Goal: Task Accomplishment & Management: Manage account settings

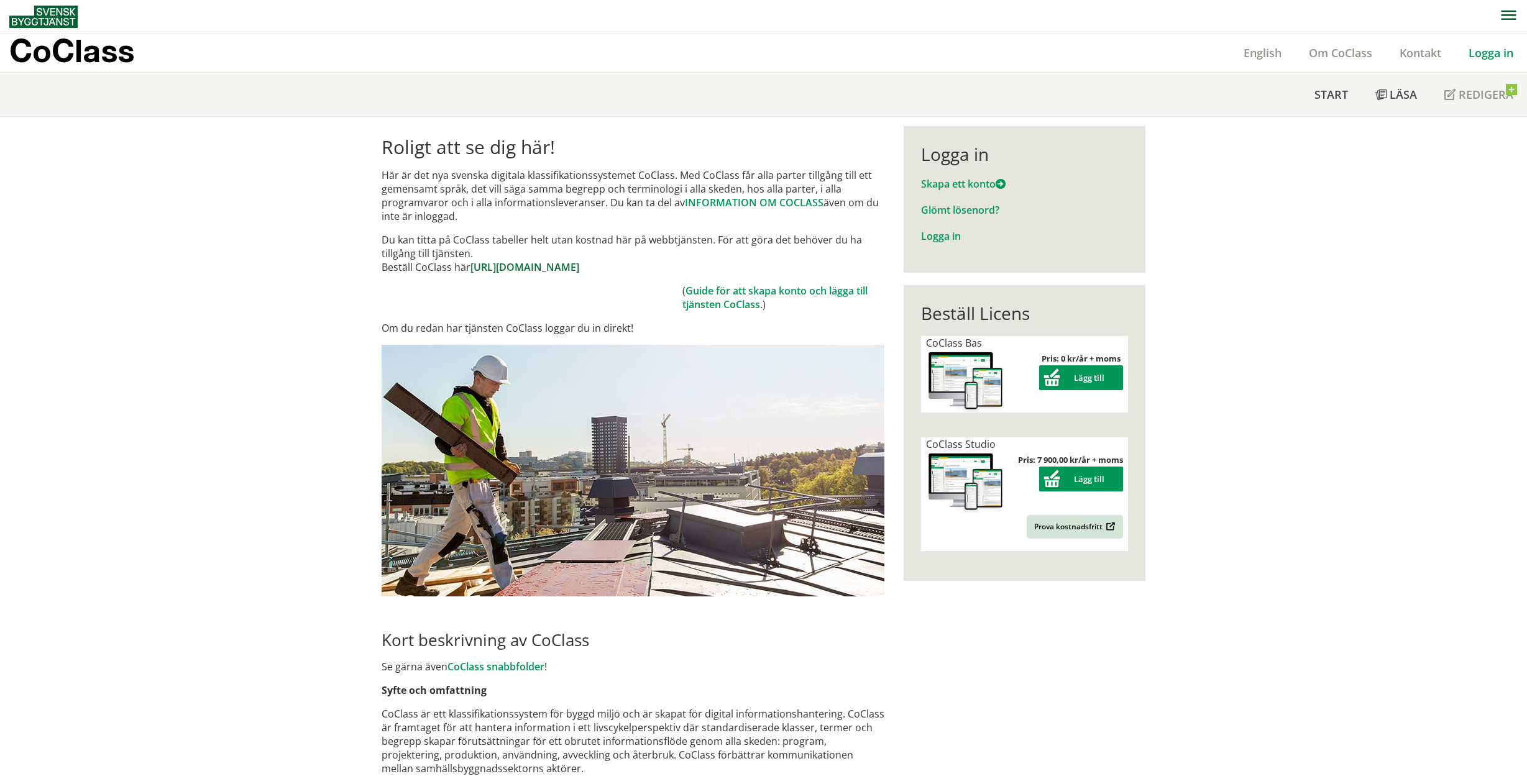
click at [542, 264] on link "[URL][DOMAIN_NAME]" at bounding box center [524, 267] width 109 height 14
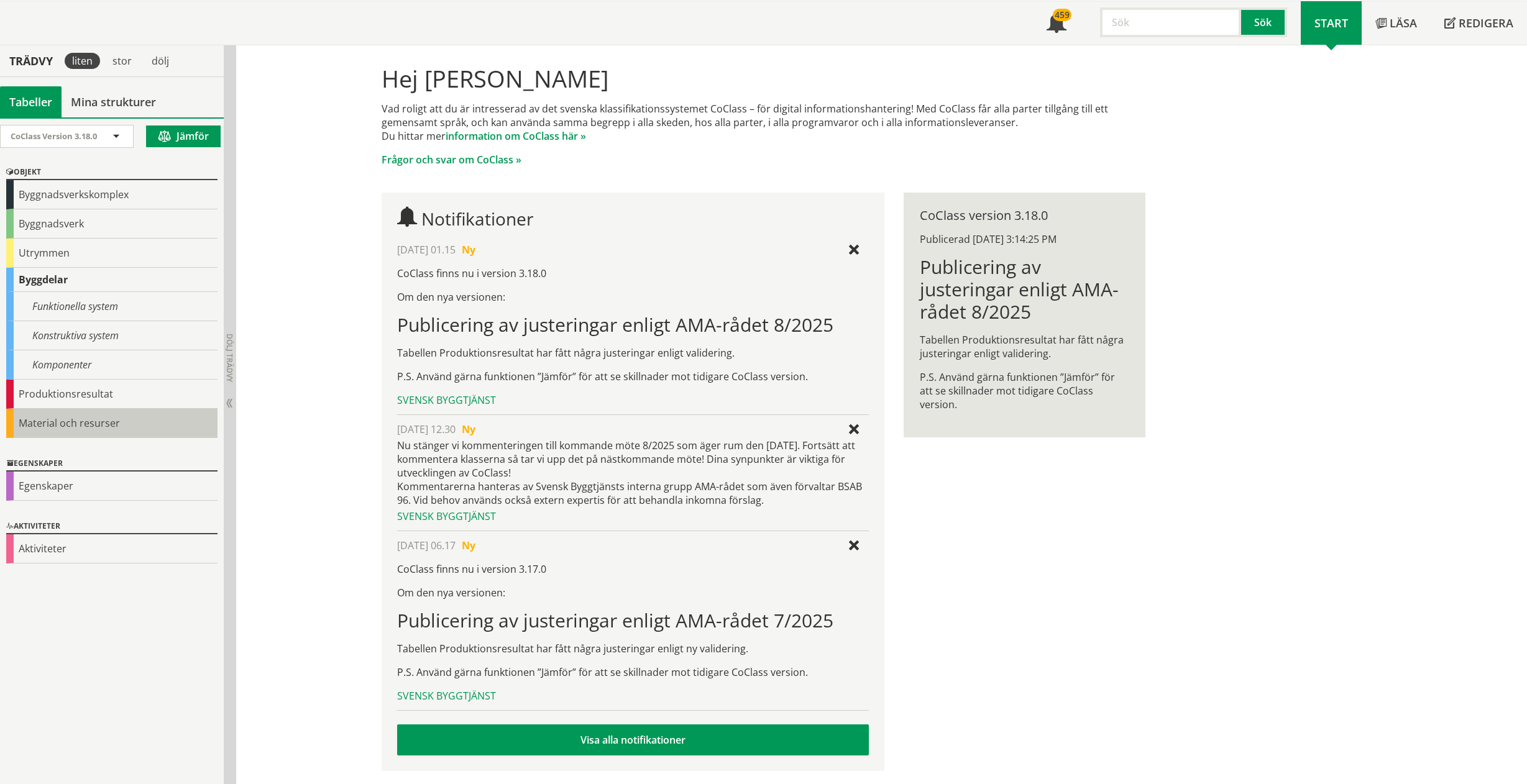
scroll to position [74, 0]
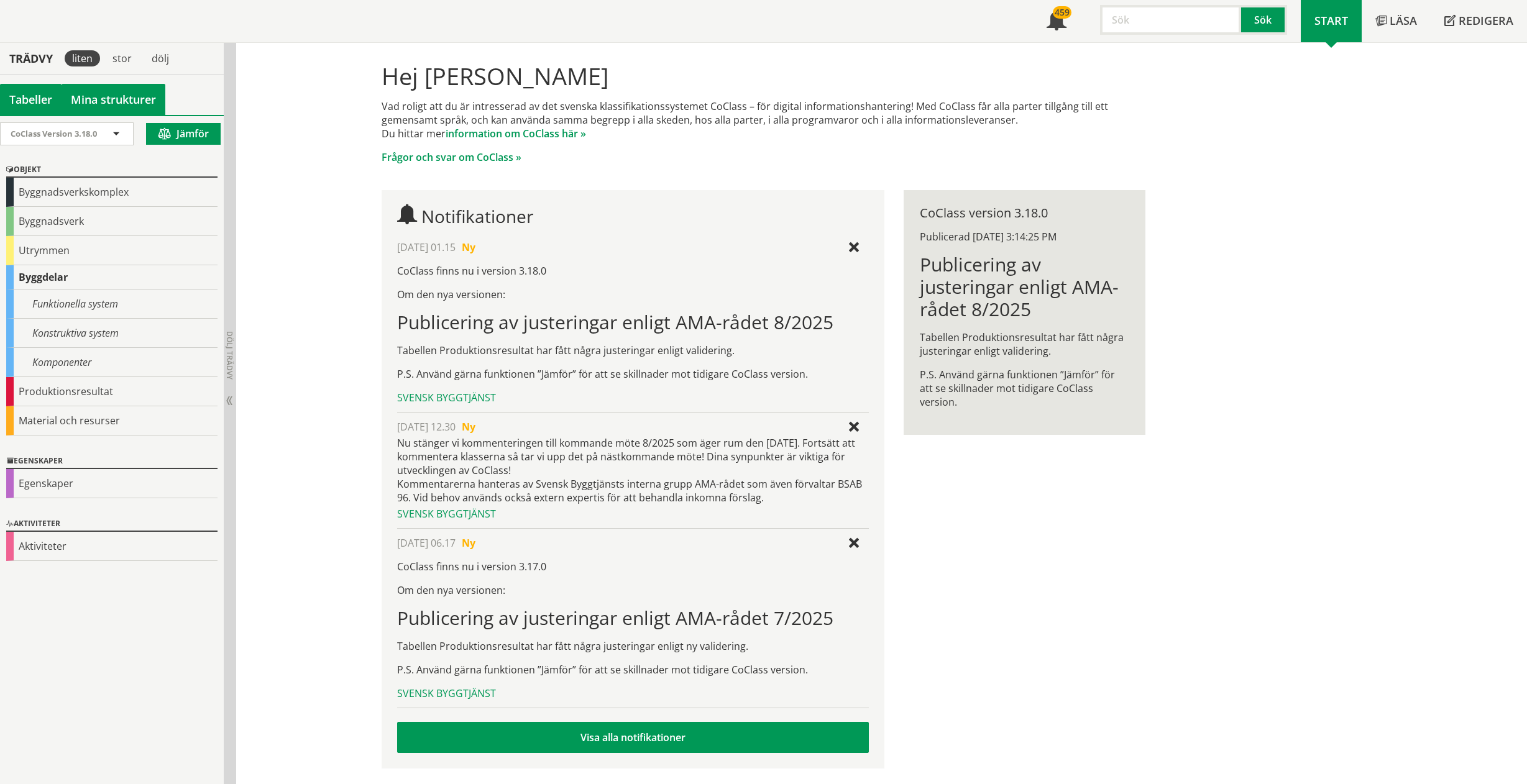
click at [94, 98] on link "Mina strukturer" at bounding box center [113, 99] width 104 height 31
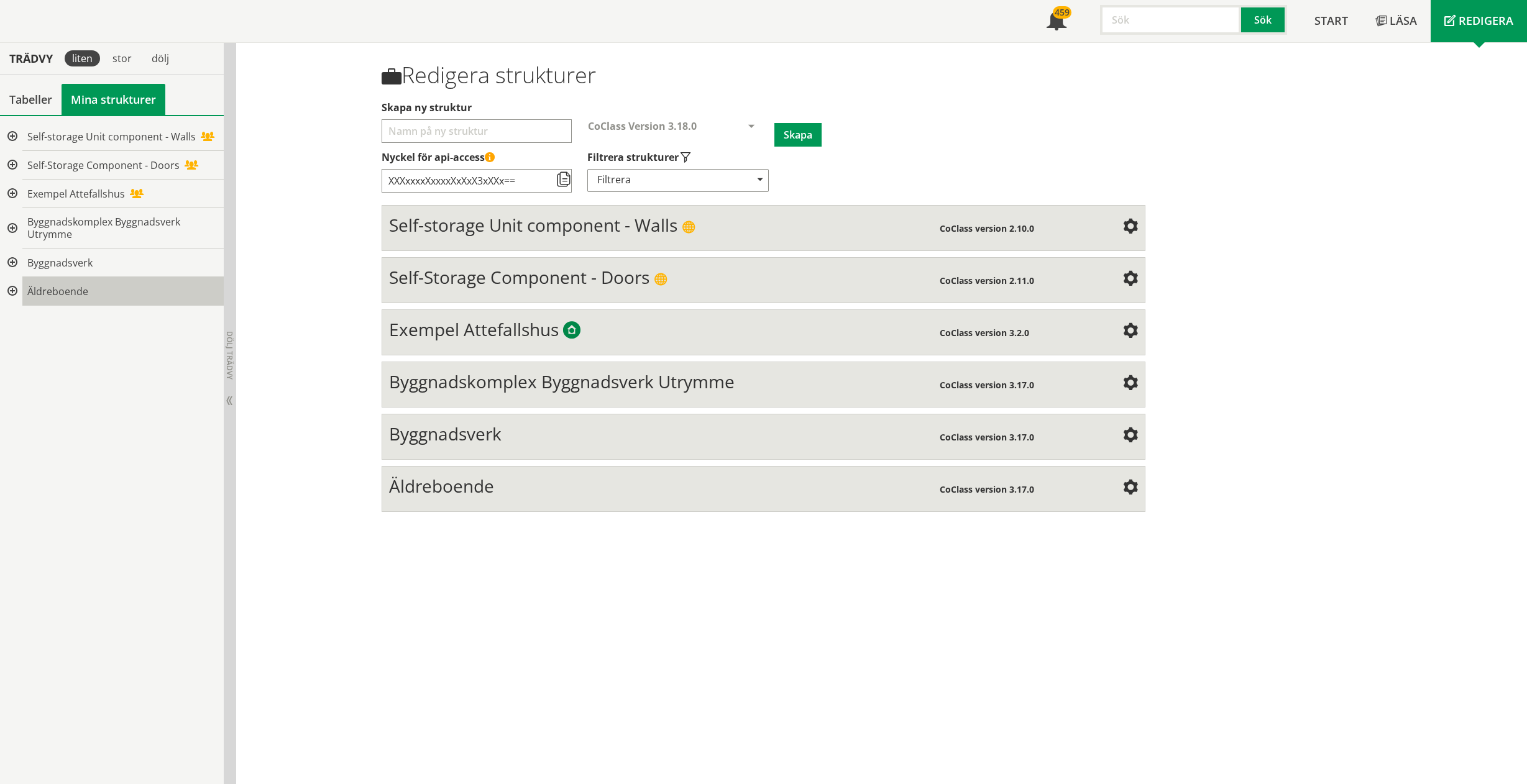
click at [32, 282] on div "Äldreboende" at bounding box center [123, 291] width 201 height 29
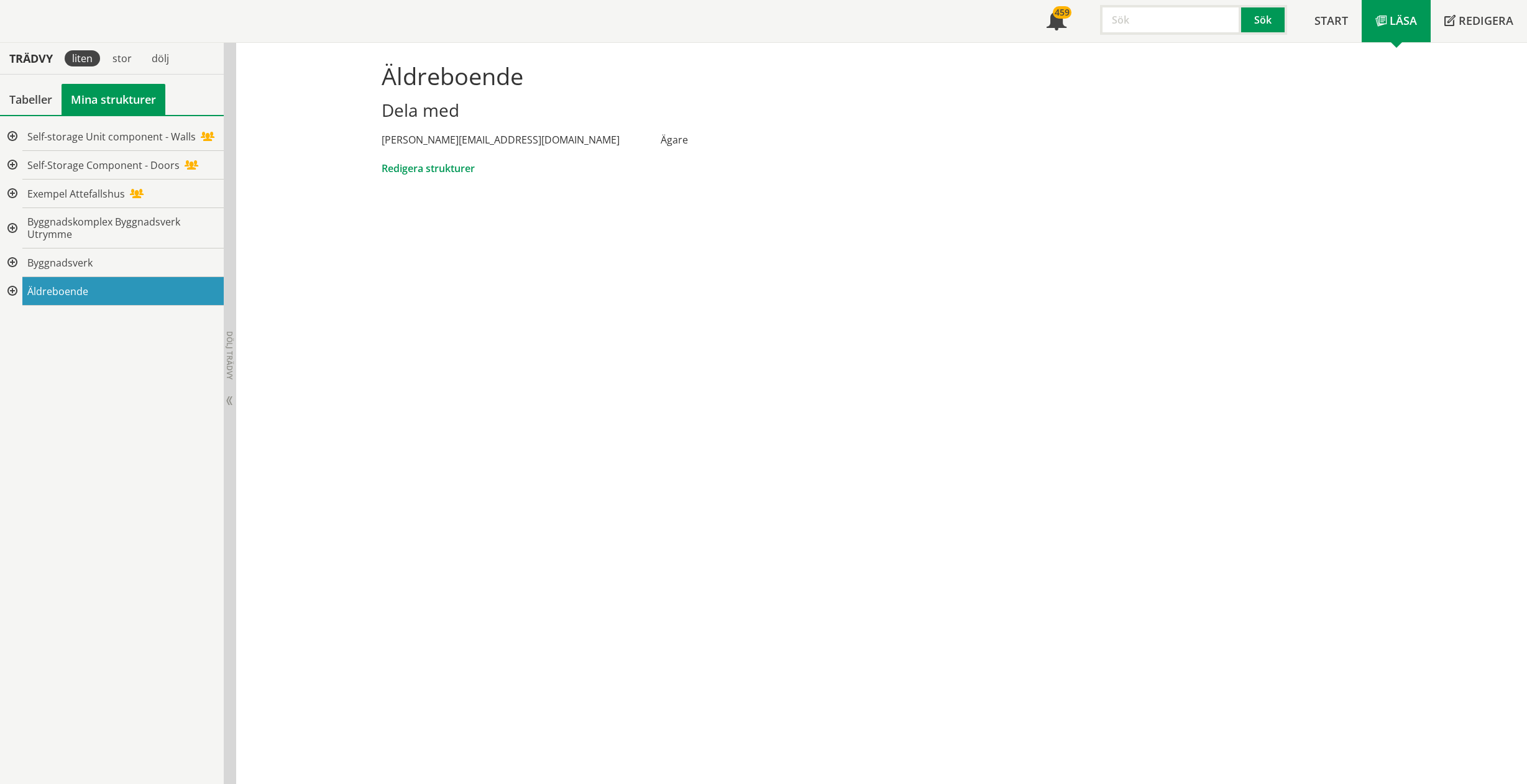
click at [6, 292] on div at bounding box center [11, 291] width 23 height 29
click at [87, 318] on span "Vårdboende" at bounding box center [98, 320] width 58 height 14
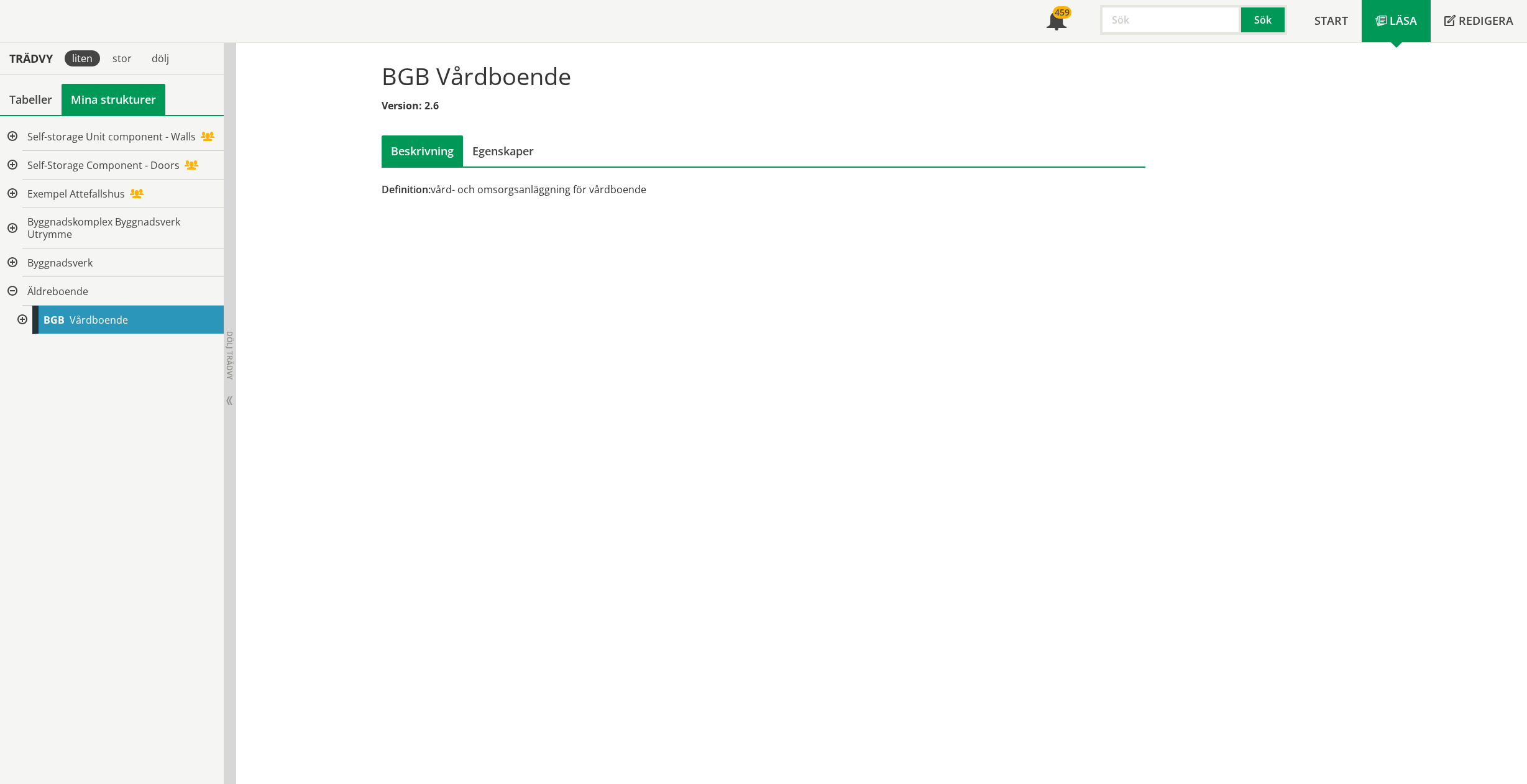
click at [18, 318] on div at bounding box center [21, 319] width 23 height 29
click at [88, 350] on span "Äldreboende" at bounding box center [116, 349] width 61 height 14
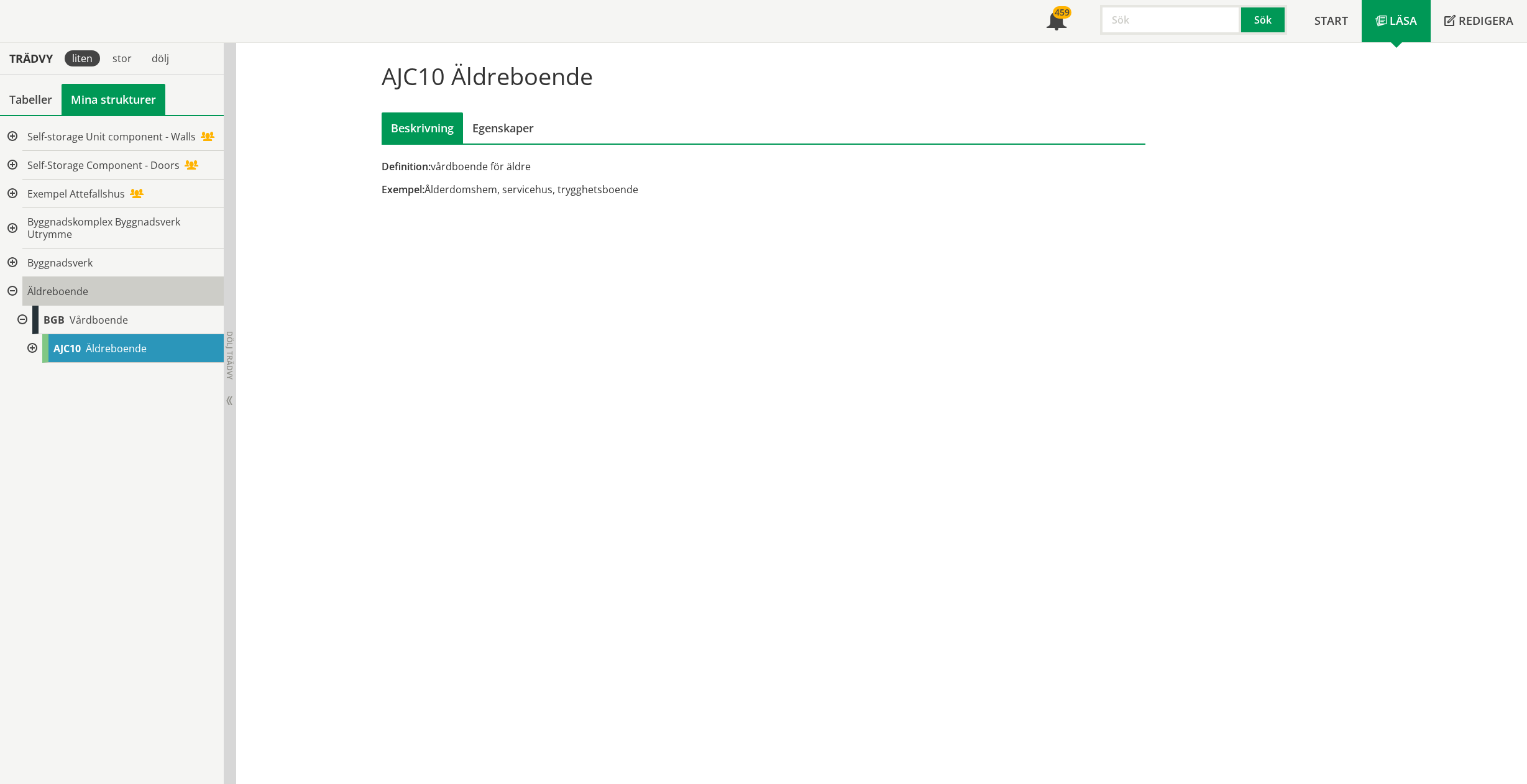
click at [53, 291] on span "Äldreboende" at bounding box center [57, 291] width 61 height 14
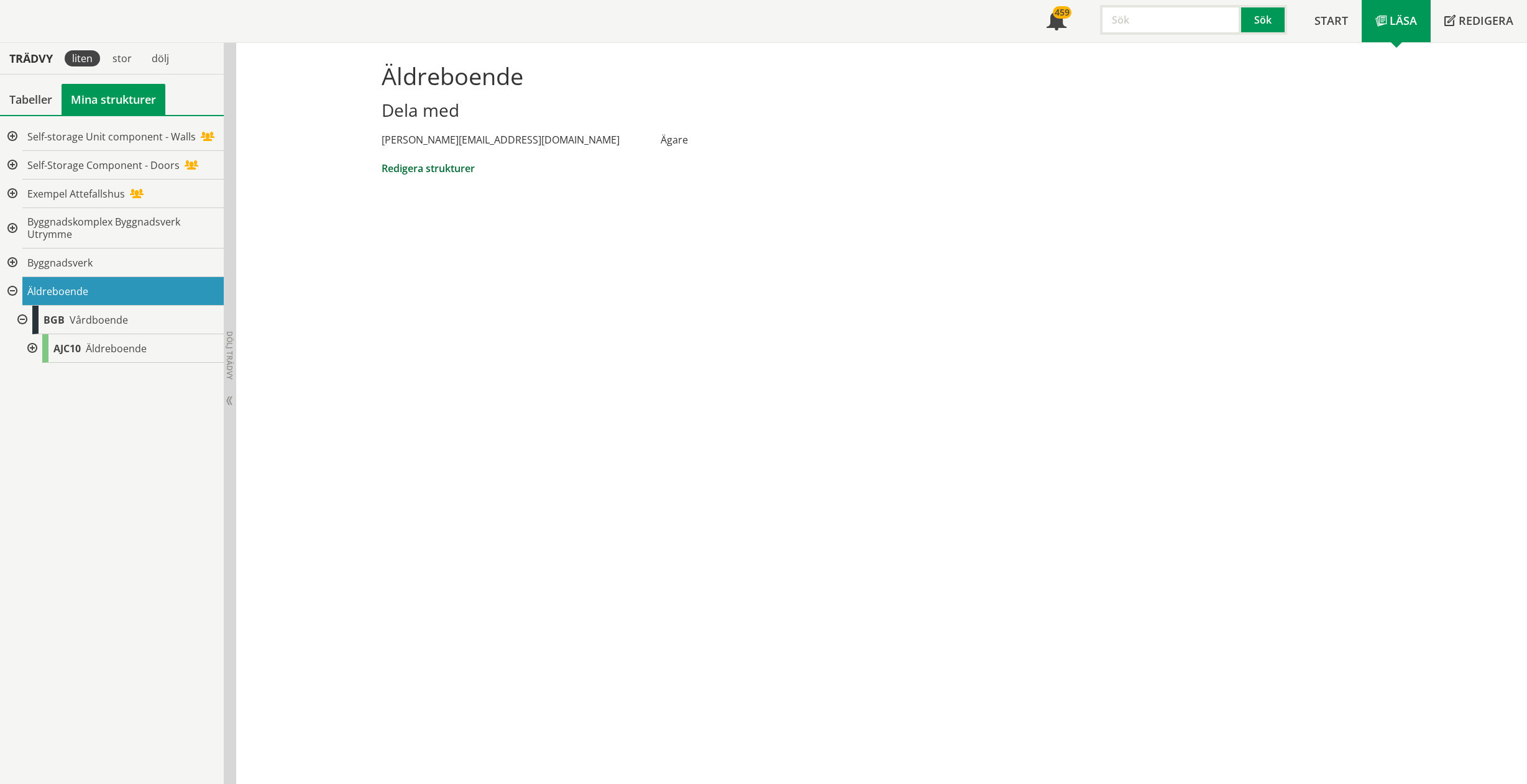
click at [420, 164] on link "Redigera strukturer" at bounding box center [427, 169] width 93 height 14
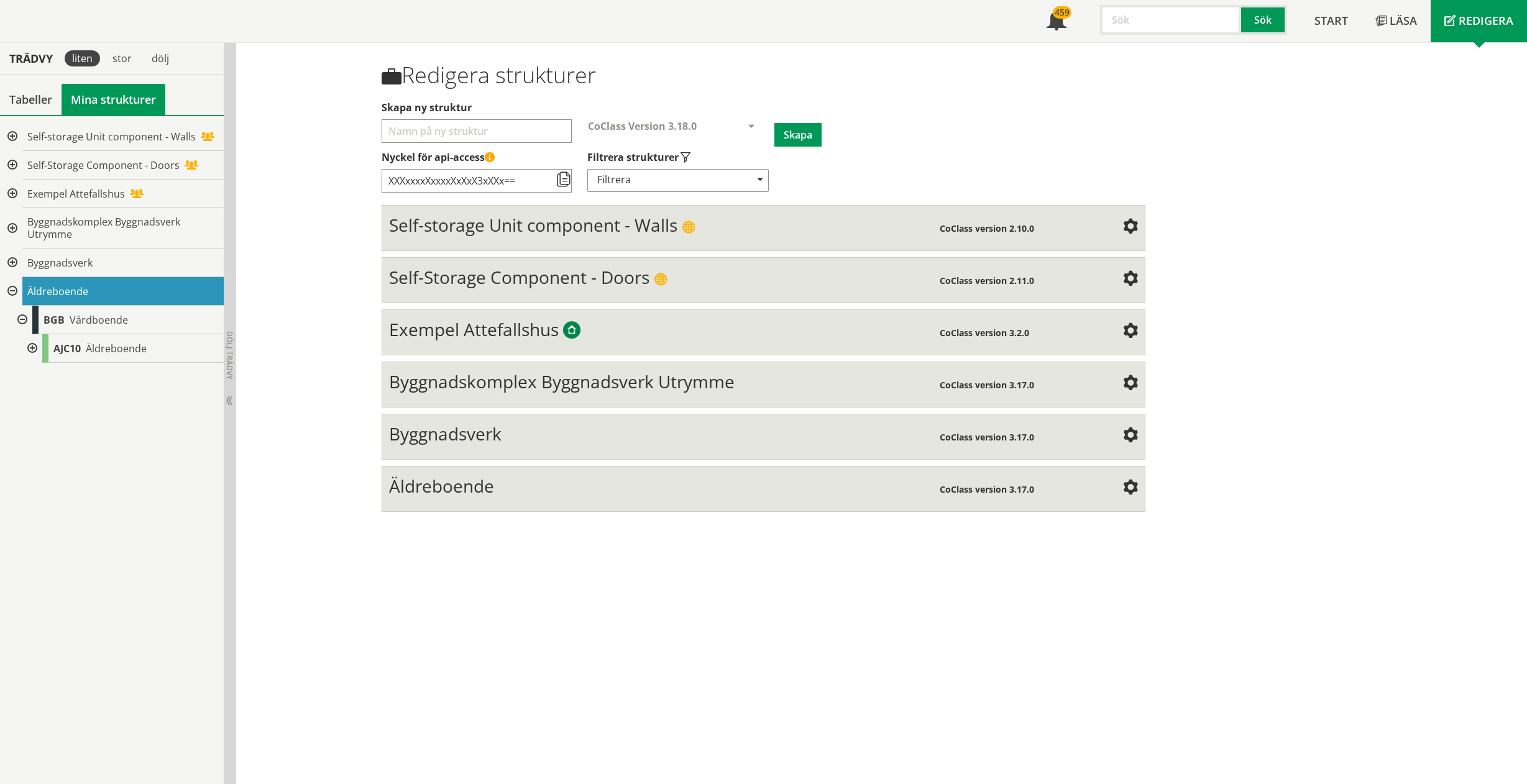
click at [414, 499] on div "Äldreboende" at bounding box center [664, 487] width 550 height 25
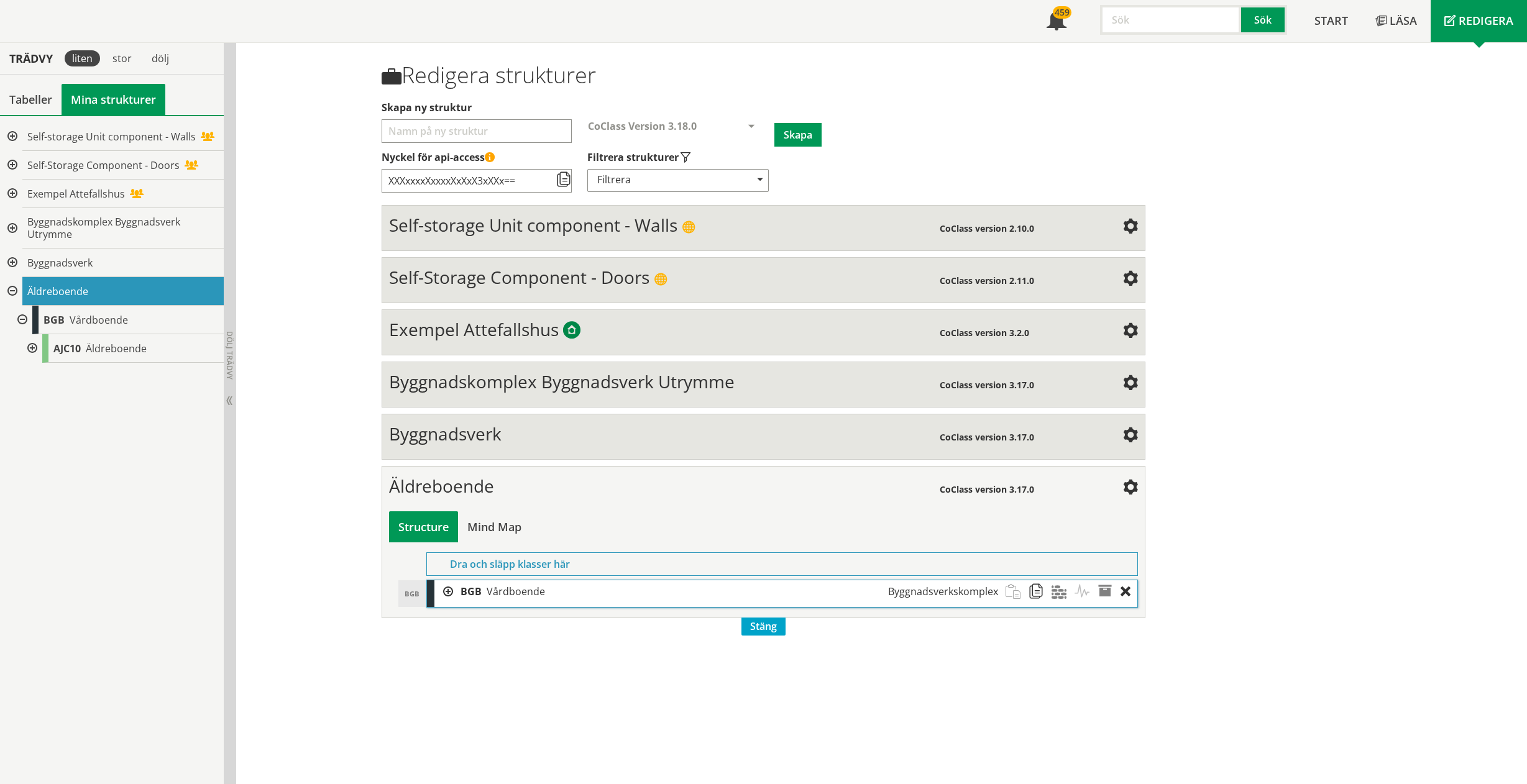
click at [453, 591] on div "BGB Vårdboende Byggnadsverkskomplex" at bounding box center [729, 592] width 552 height 23
click at [441, 591] on div at bounding box center [443, 592] width 18 height 23
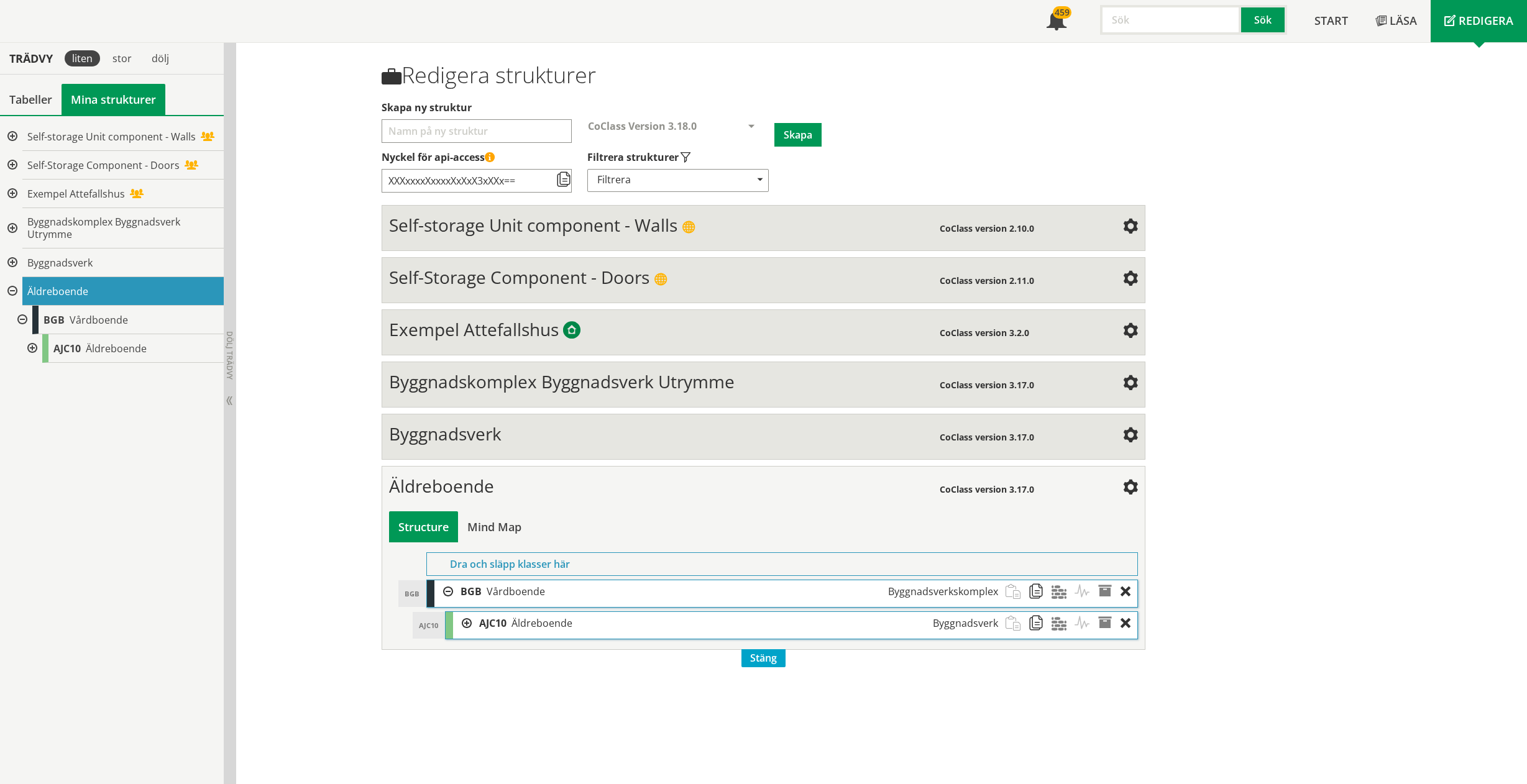
click at [460, 620] on div at bounding box center [461, 623] width 18 height 23
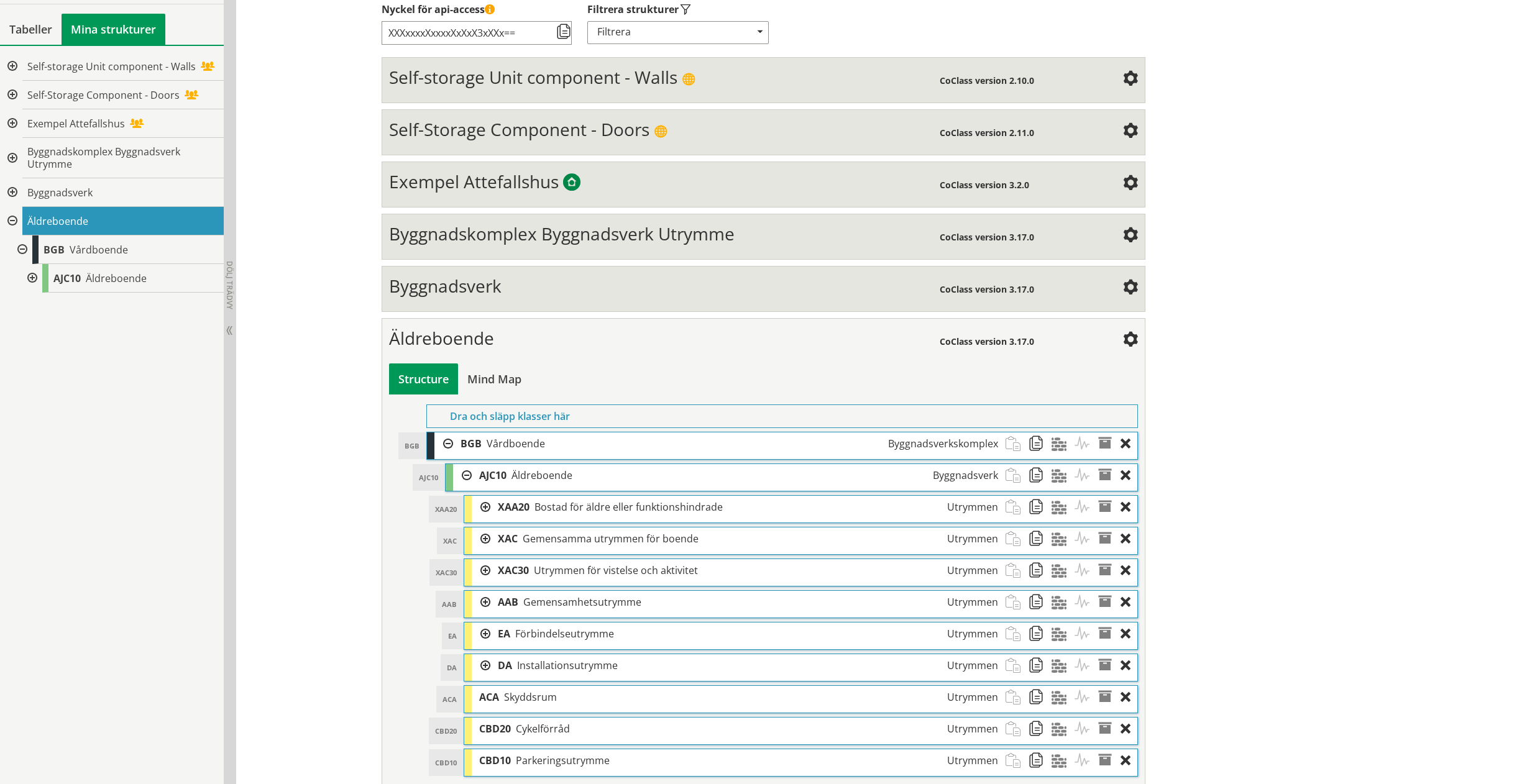
scroll to position [255, 0]
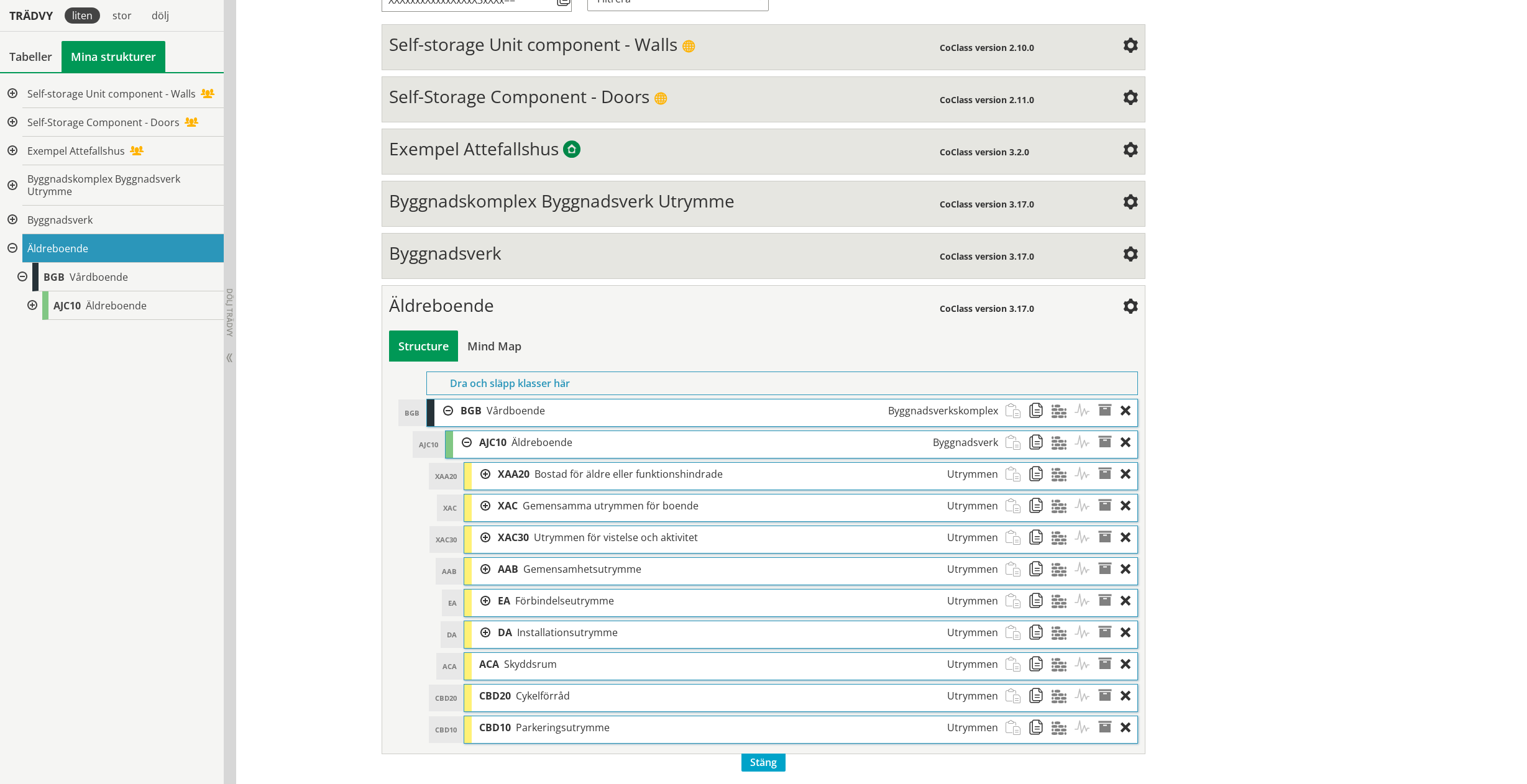
click at [481, 472] on div at bounding box center [481, 474] width 18 height 23
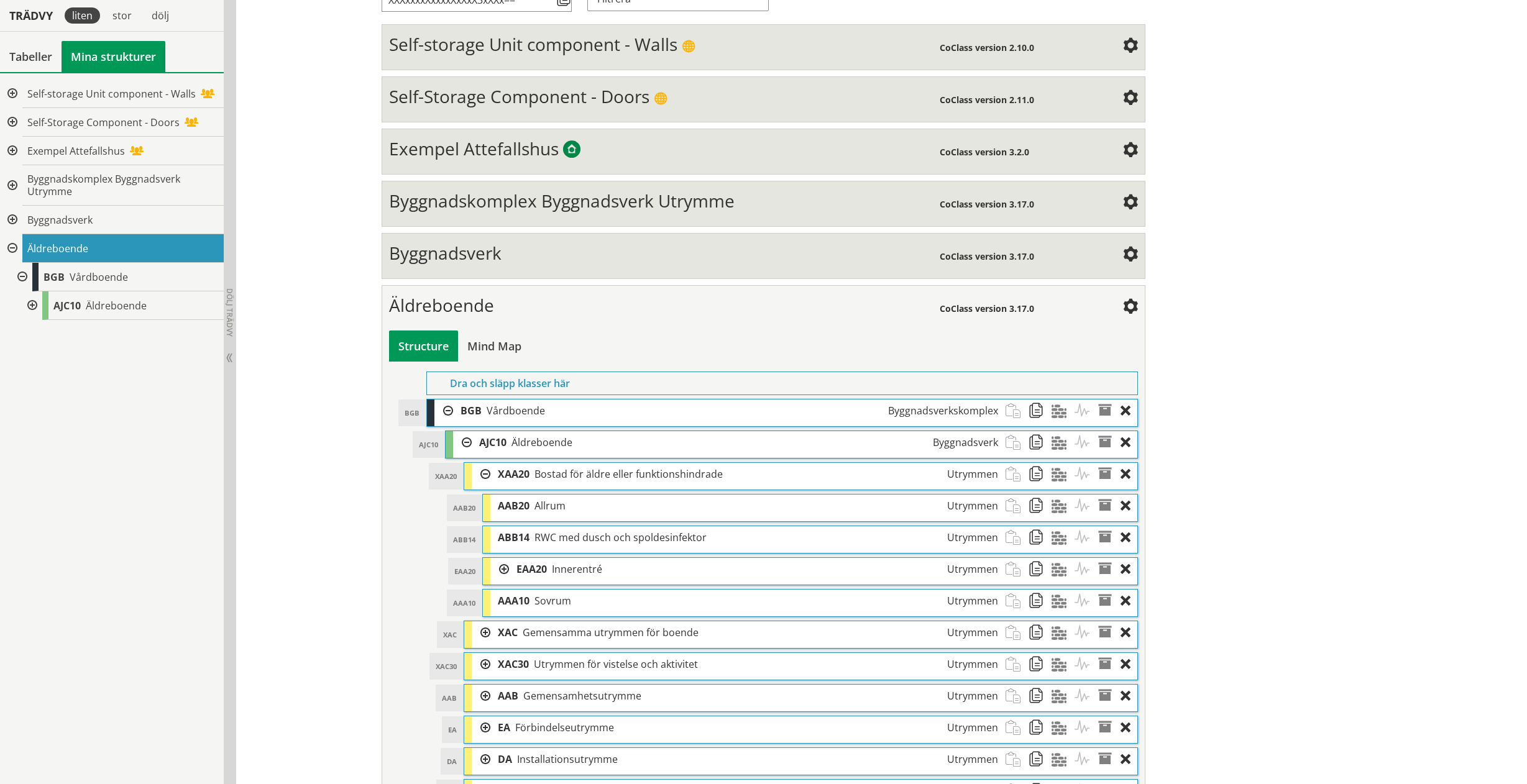
click at [501, 569] on div at bounding box center [499, 569] width 18 height 23
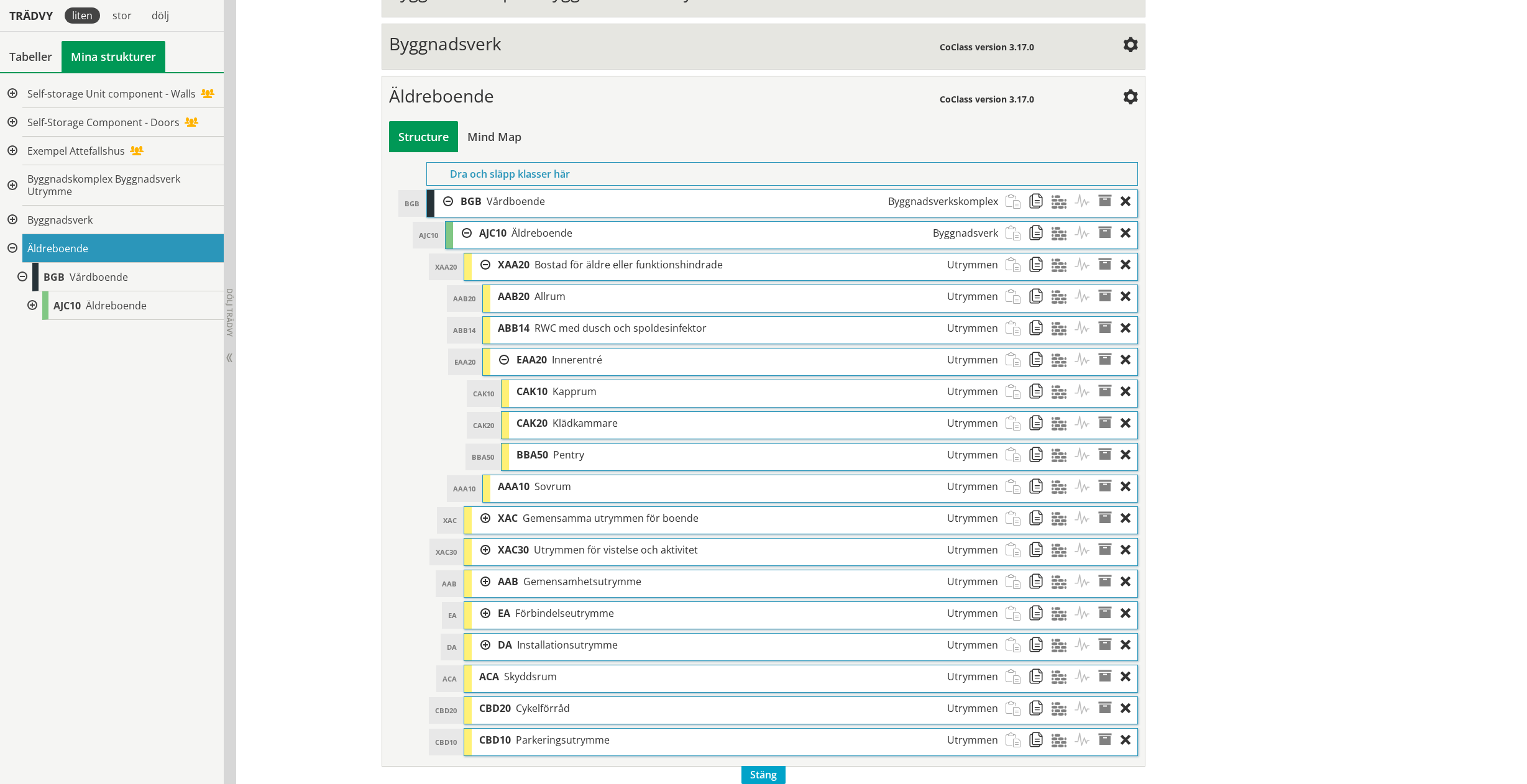
scroll to position [476, 0]
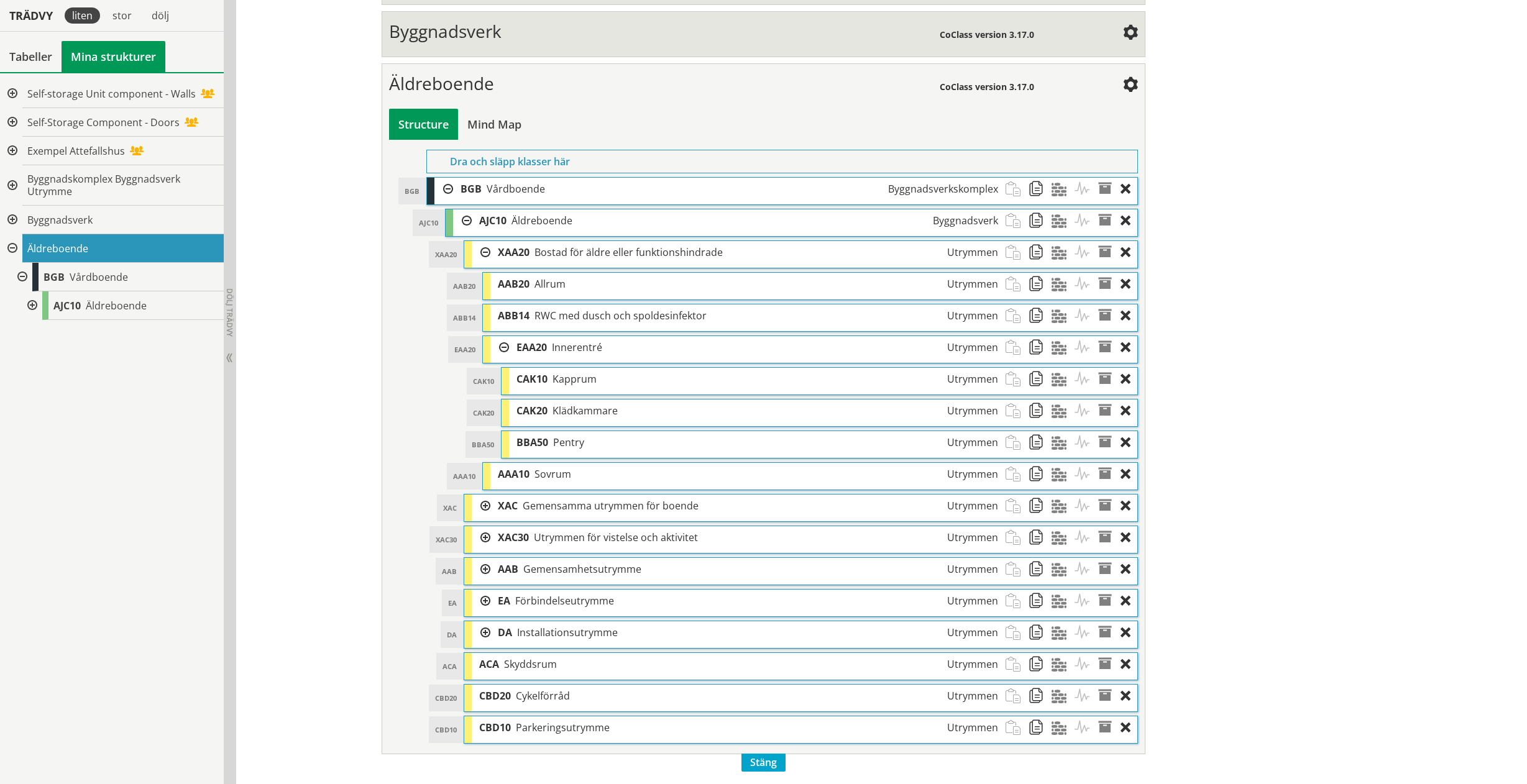
click at [481, 504] on div at bounding box center [481, 506] width 18 height 23
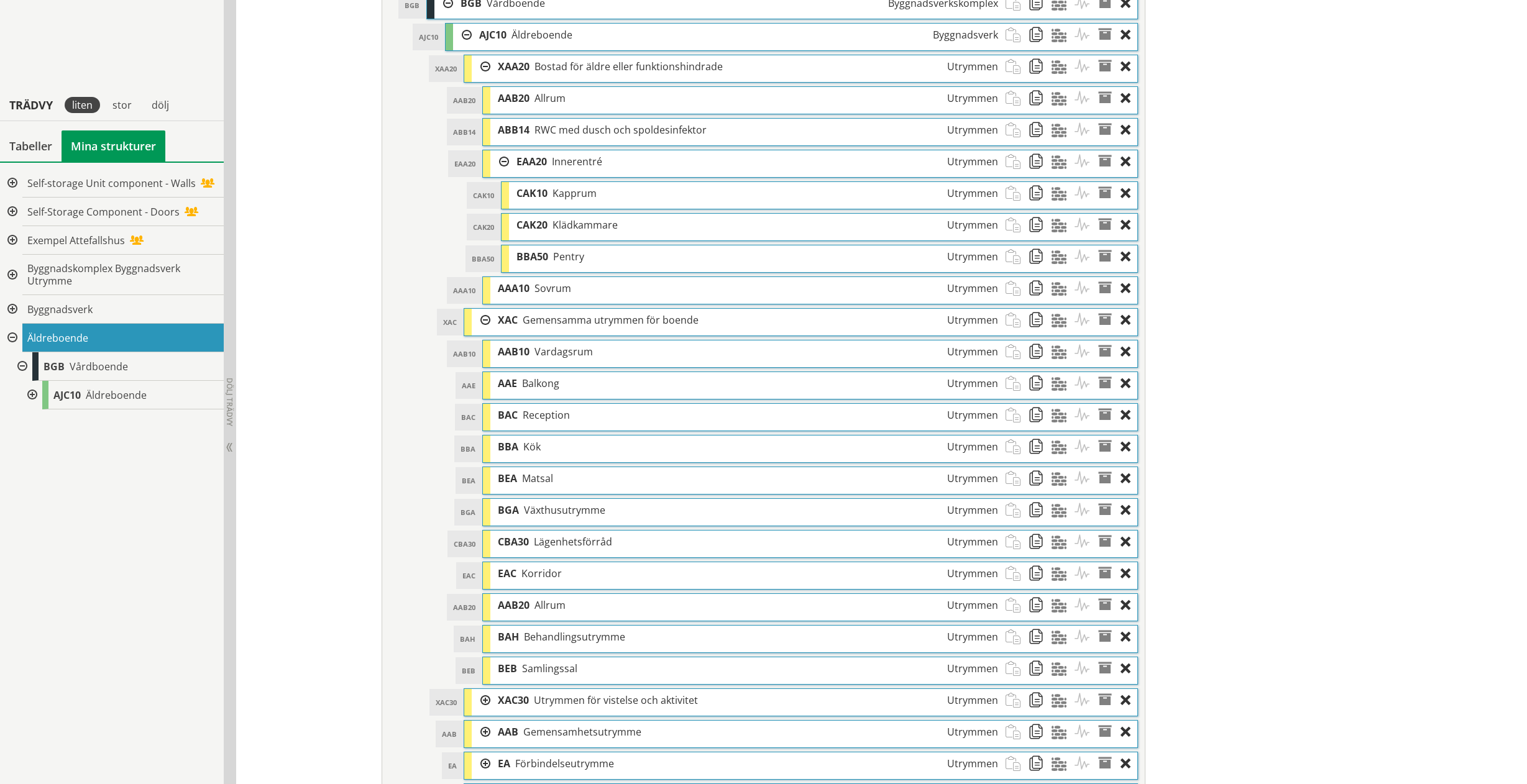
scroll to position [787, 0]
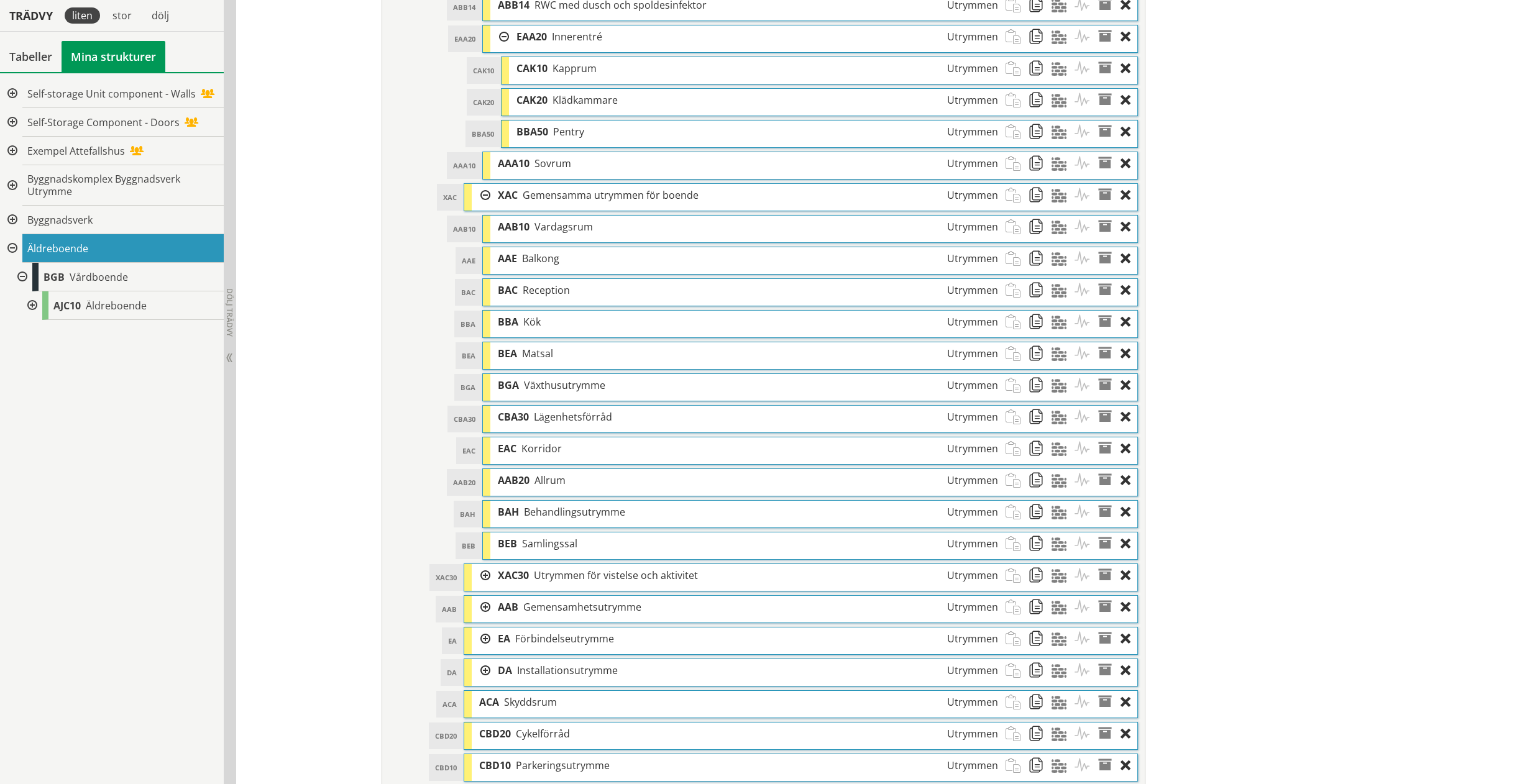
click at [476, 579] on div at bounding box center [481, 575] width 18 height 23
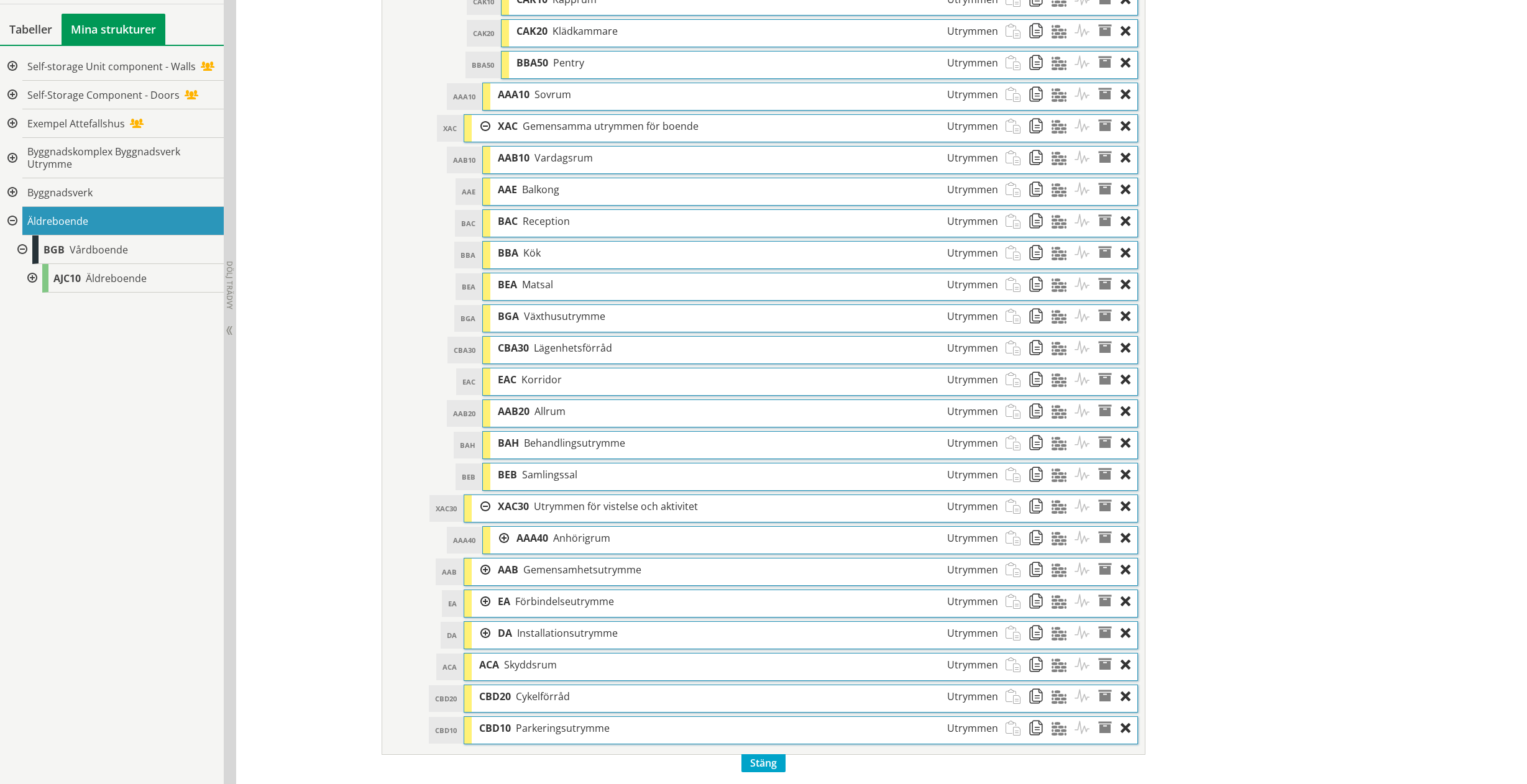
scroll to position [856, 0]
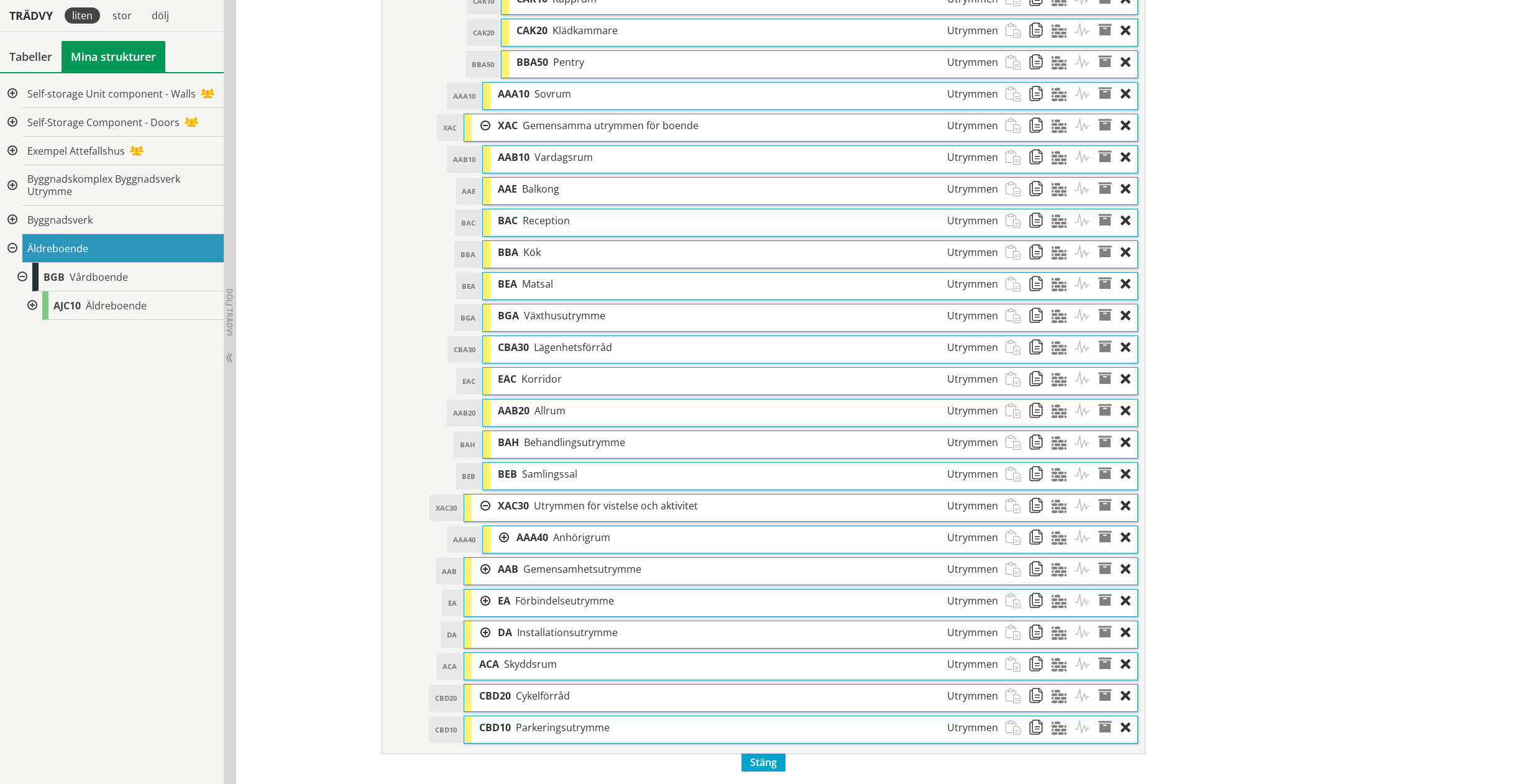
click at [481, 570] on div at bounding box center [481, 569] width 18 height 23
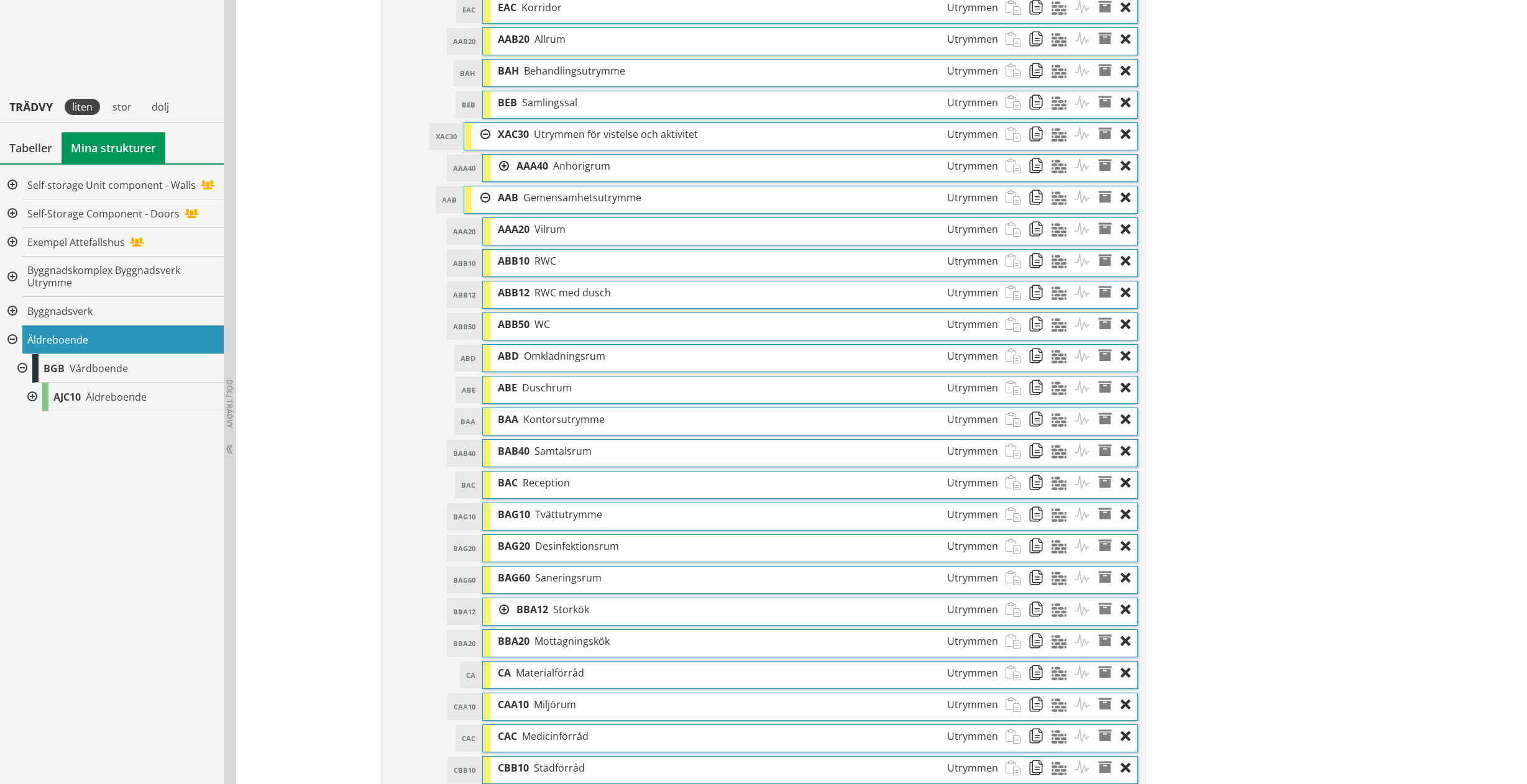
scroll to position [1353, 0]
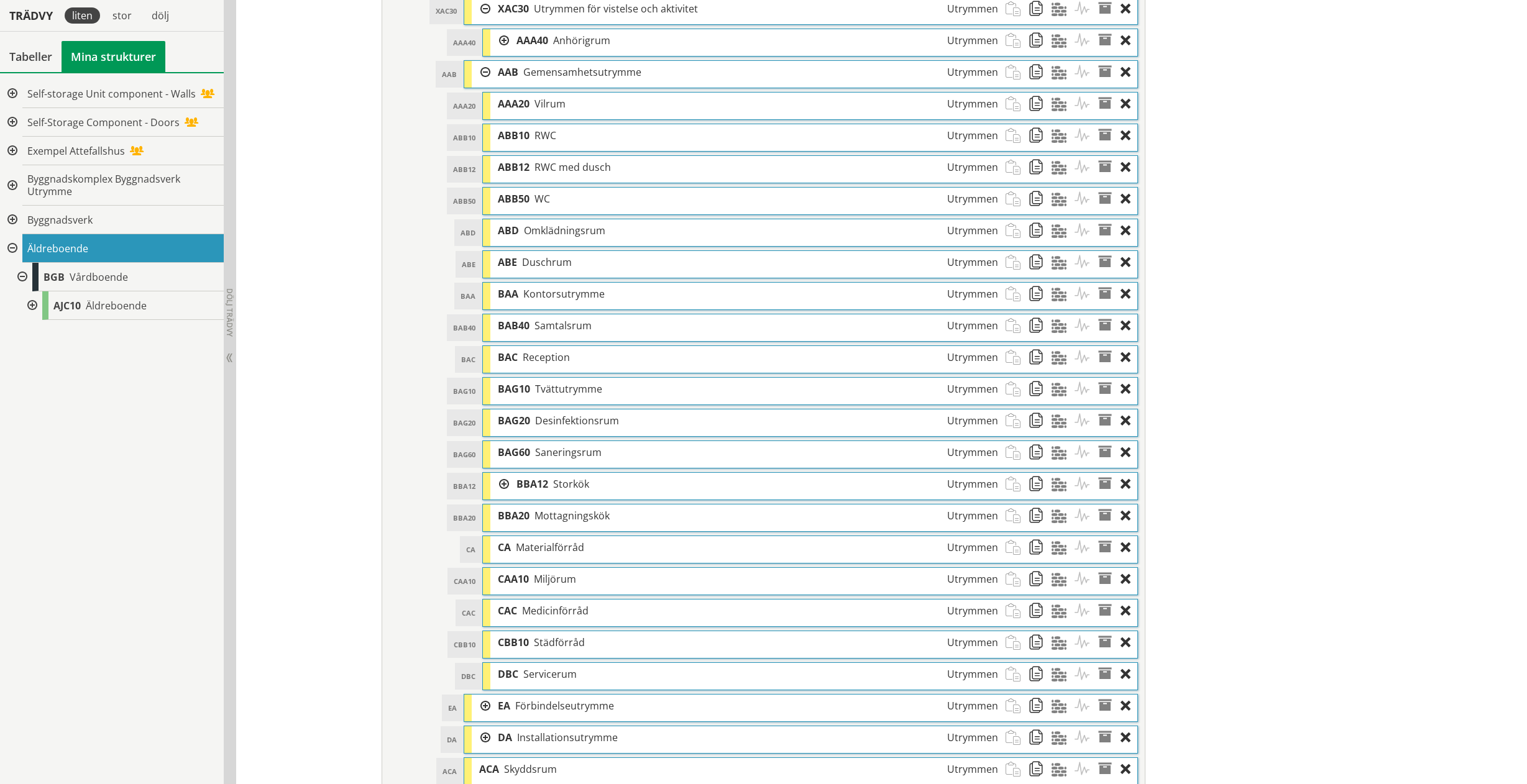
click at [501, 485] on div at bounding box center [499, 484] width 18 height 23
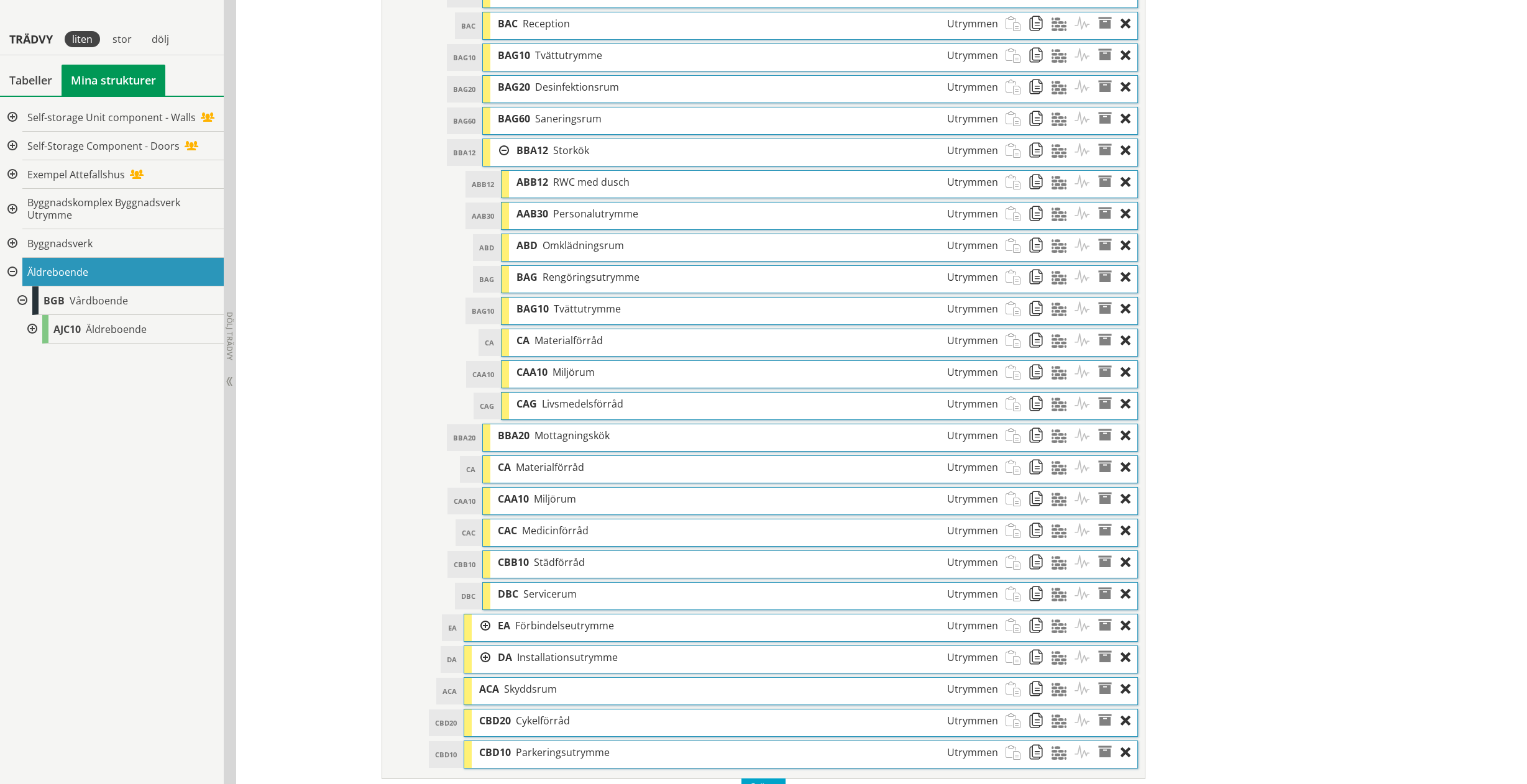
scroll to position [1712, 0]
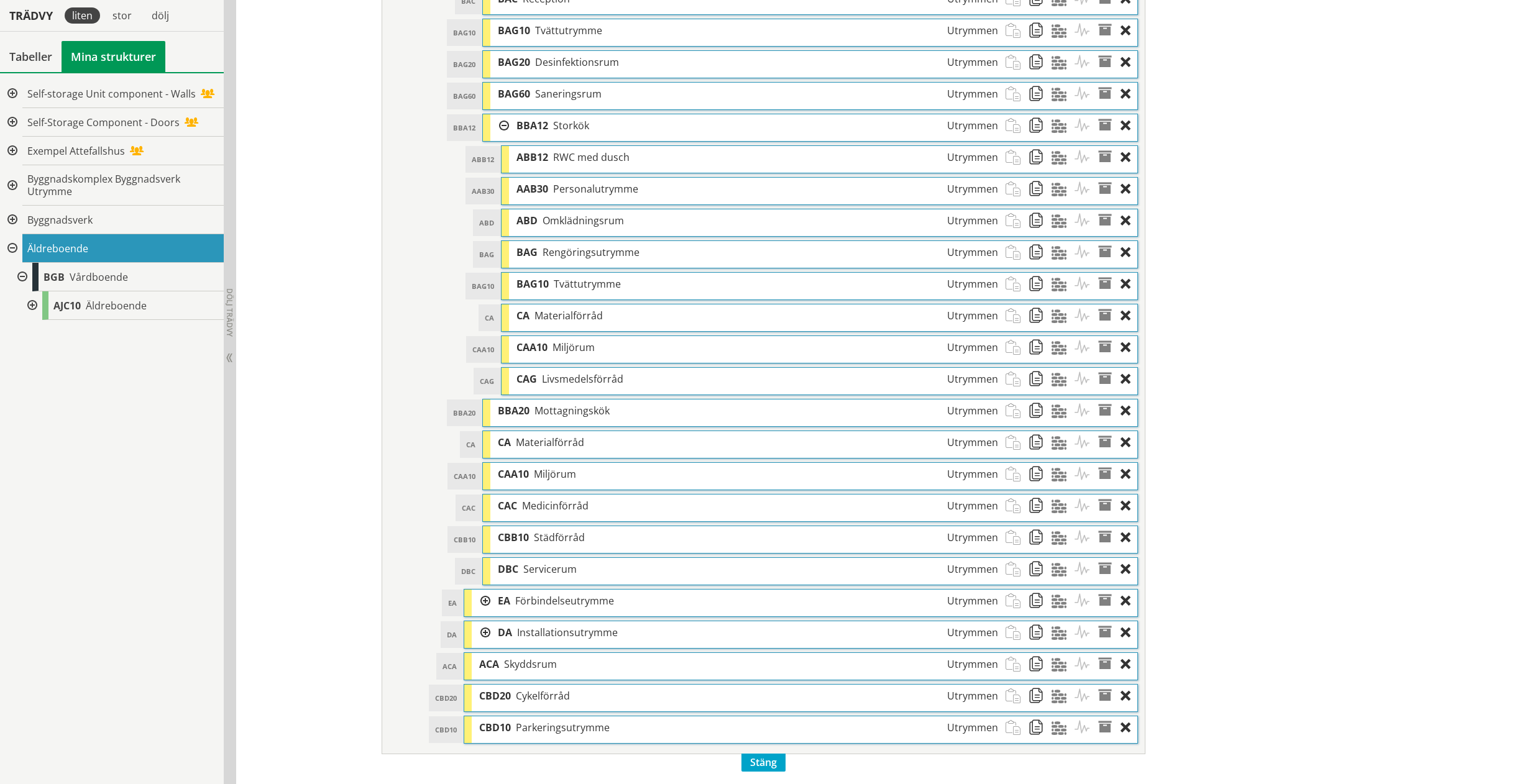
click at [478, 600] on div at bounding box center [481, 600] width 18 height 23
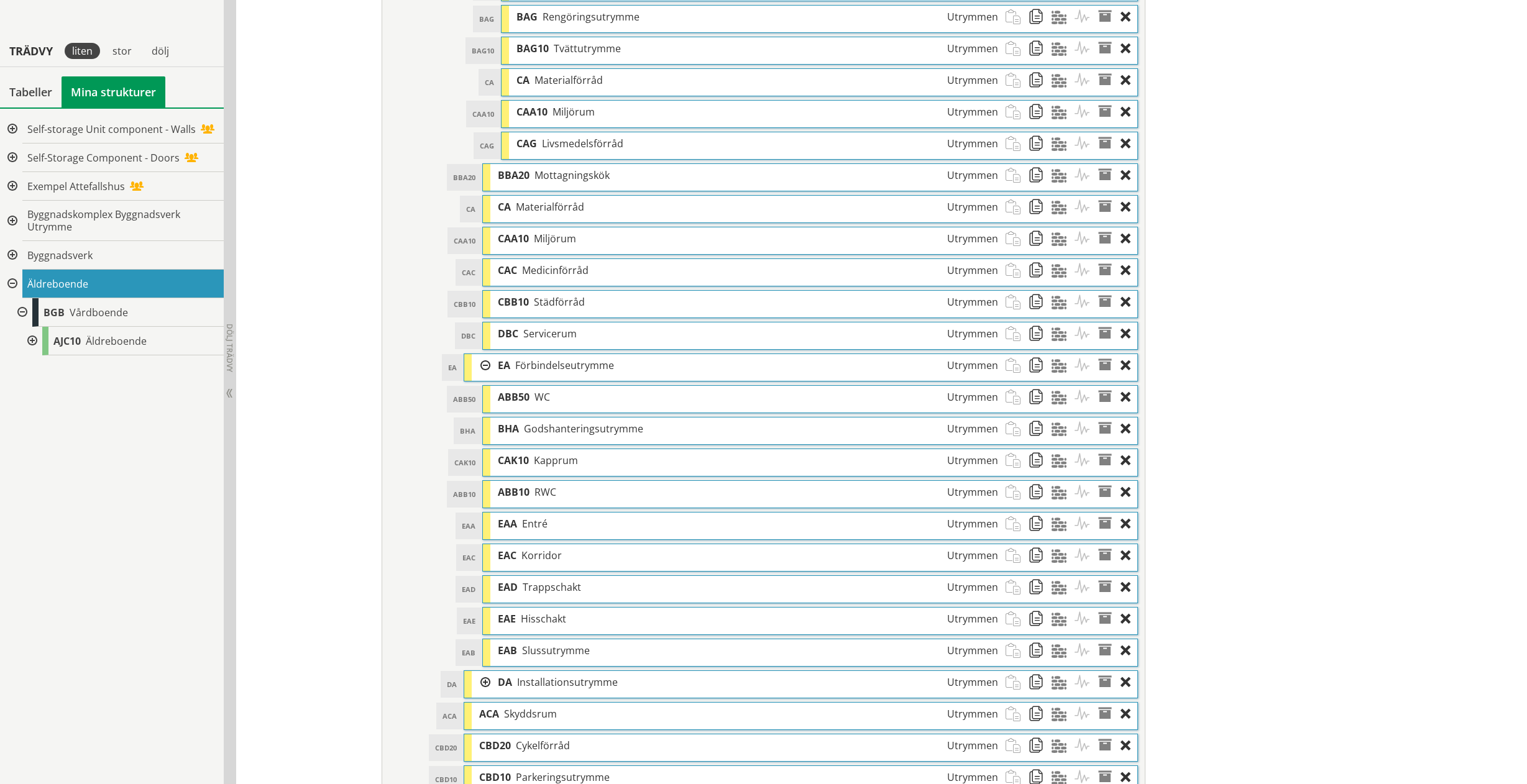
scroll to position [1997, 0]
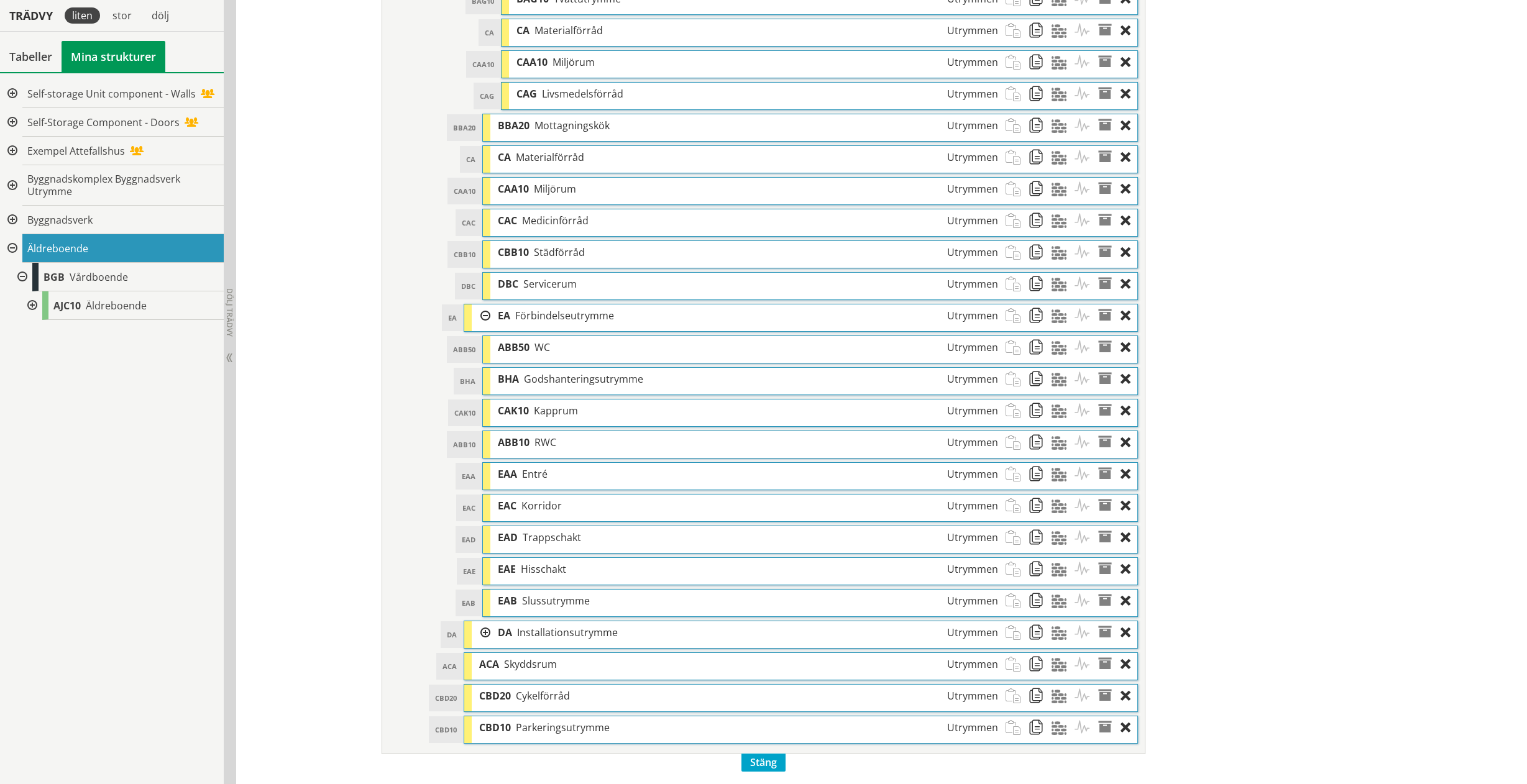
click at [482, 639] on div at bounding box center [481, 633] width 18 height 23
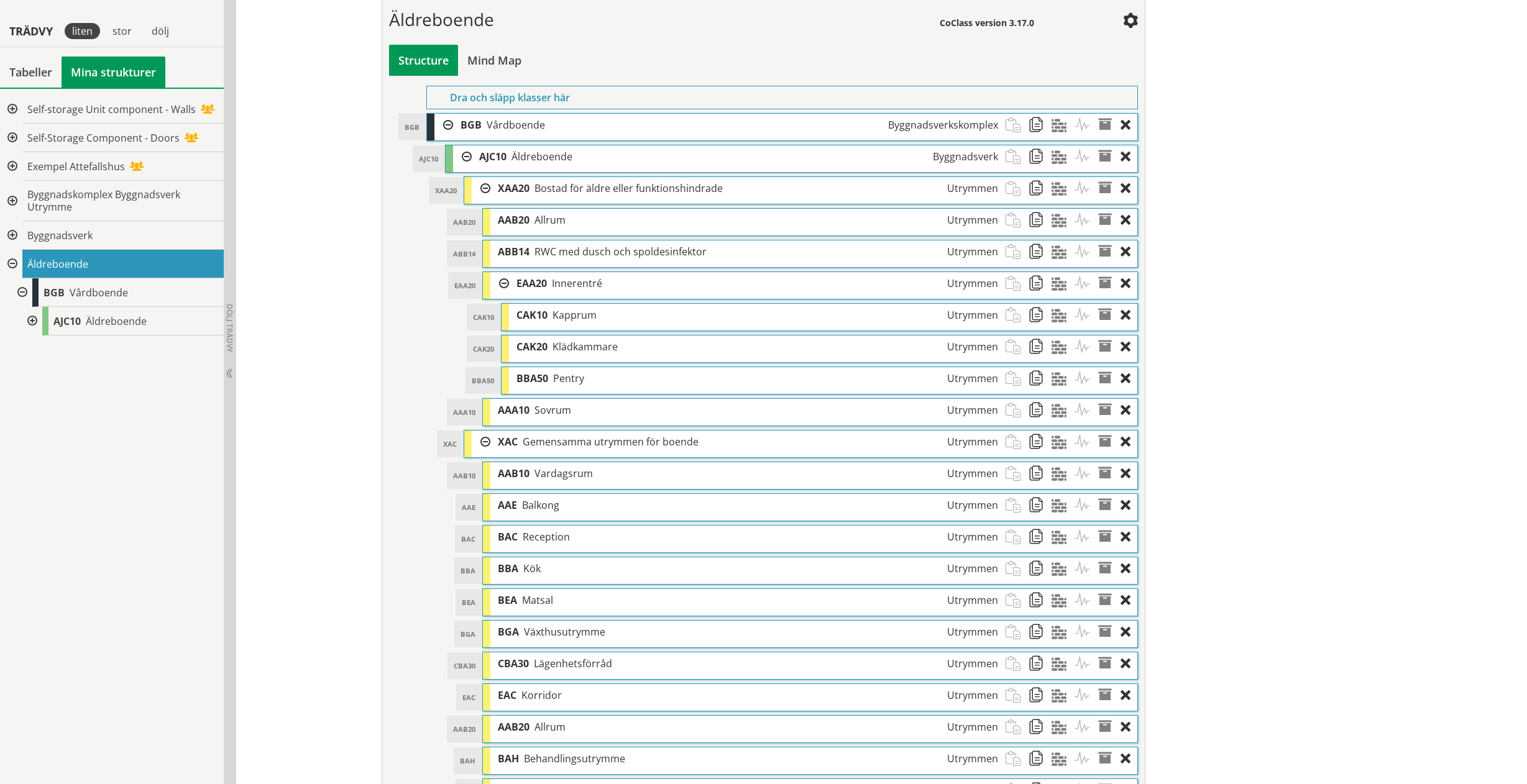
scroll to position [602, 0]
